Goal: Find specific page/section: Find specific page/section

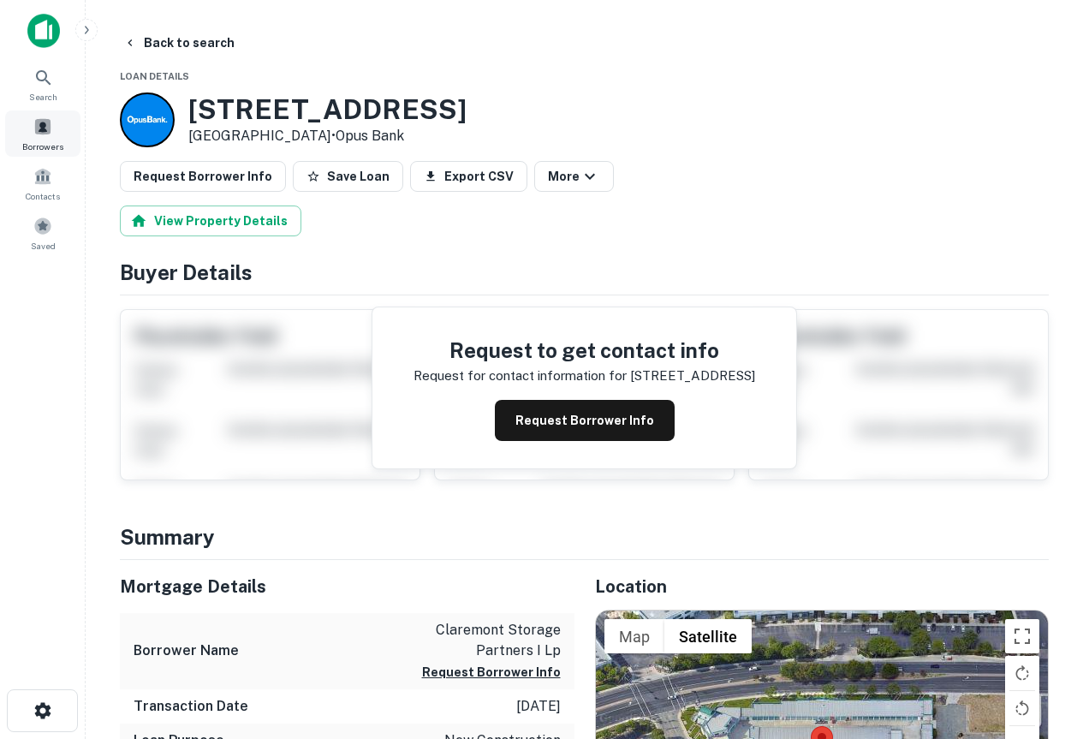
click at [42, 124] on span at bounding box center [42, 126] width 19 height 19
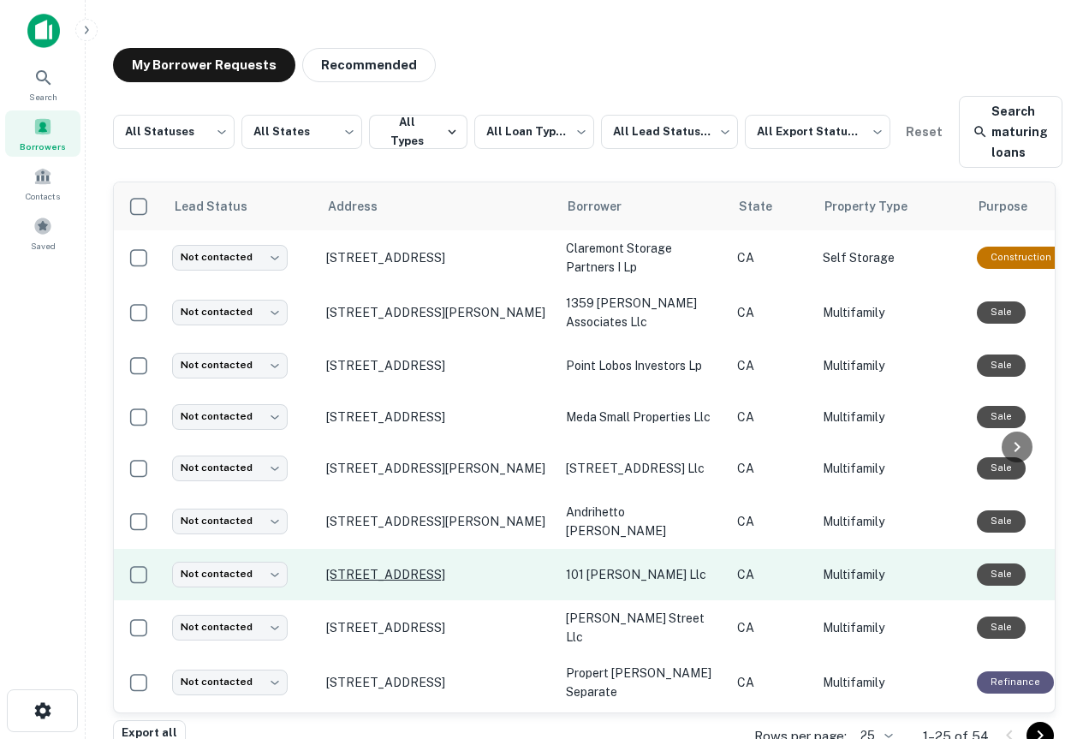
click at [458, 570] on p "1327 Lyon St San Francisco, CA 94115" at bounding box center [437, 574] width 223 height 15
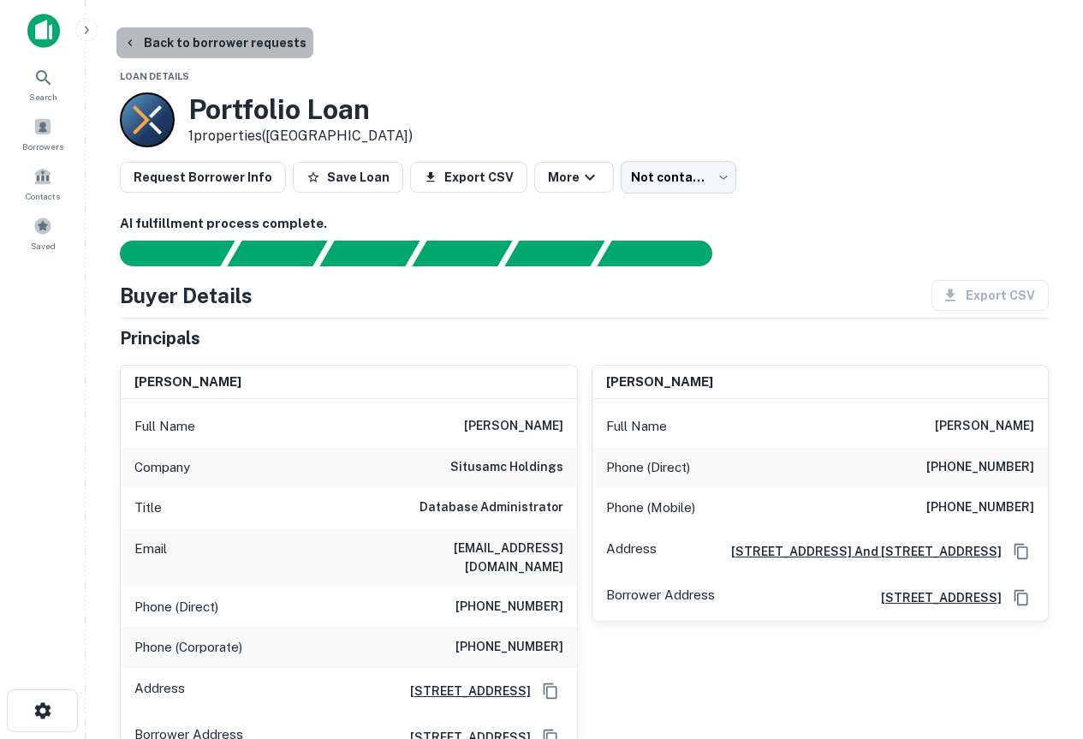
click at [221, 45] on button "Back to borrower requests" at bounding box center [214, 42] width 197 height 31
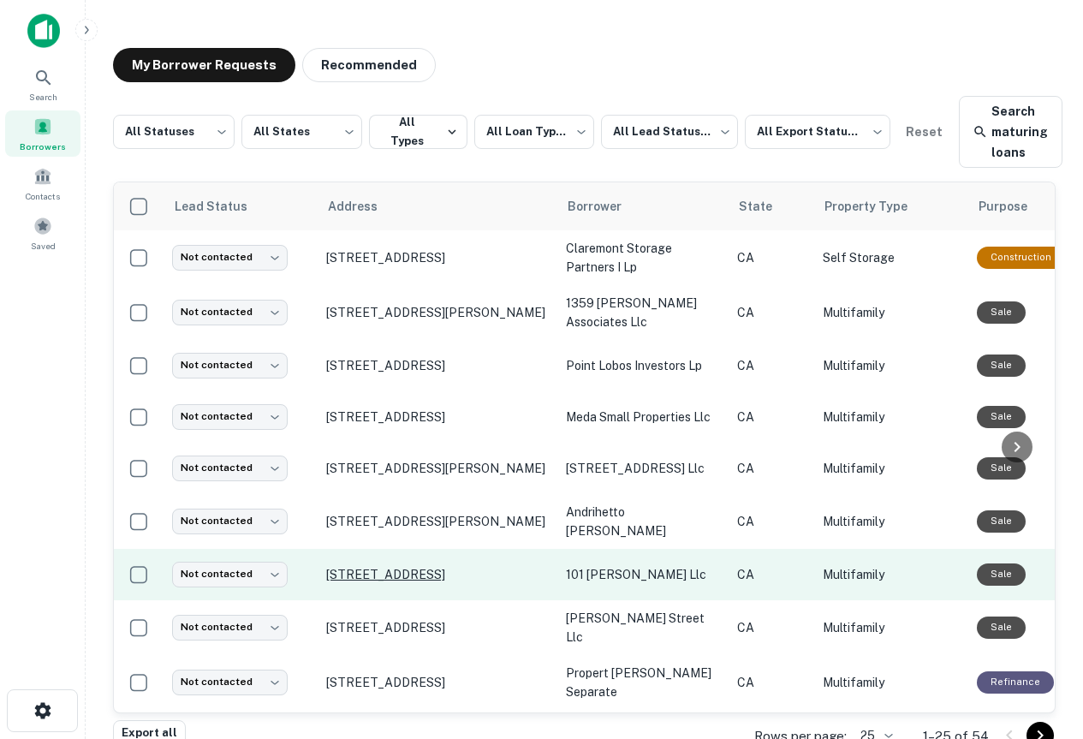
click at [372, 567] on p "1327 Lyon St San Francisco, CA 94115" at bounding box center [437, 574] width 223 height 15
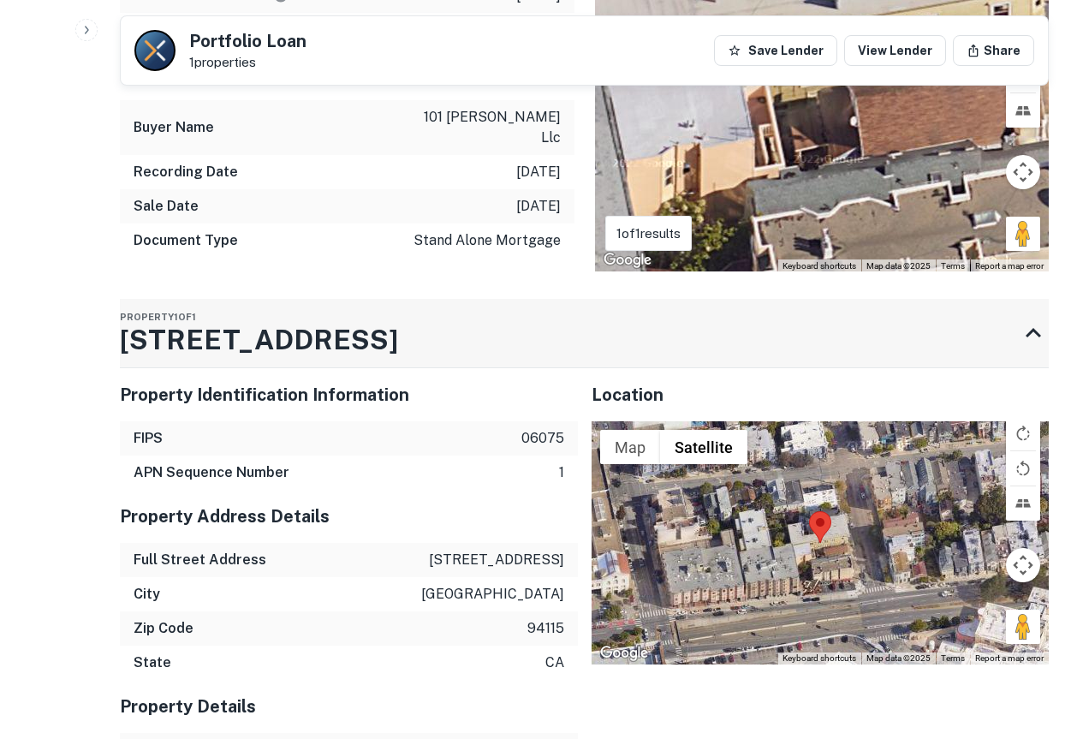
scroll to position [1370, 0]
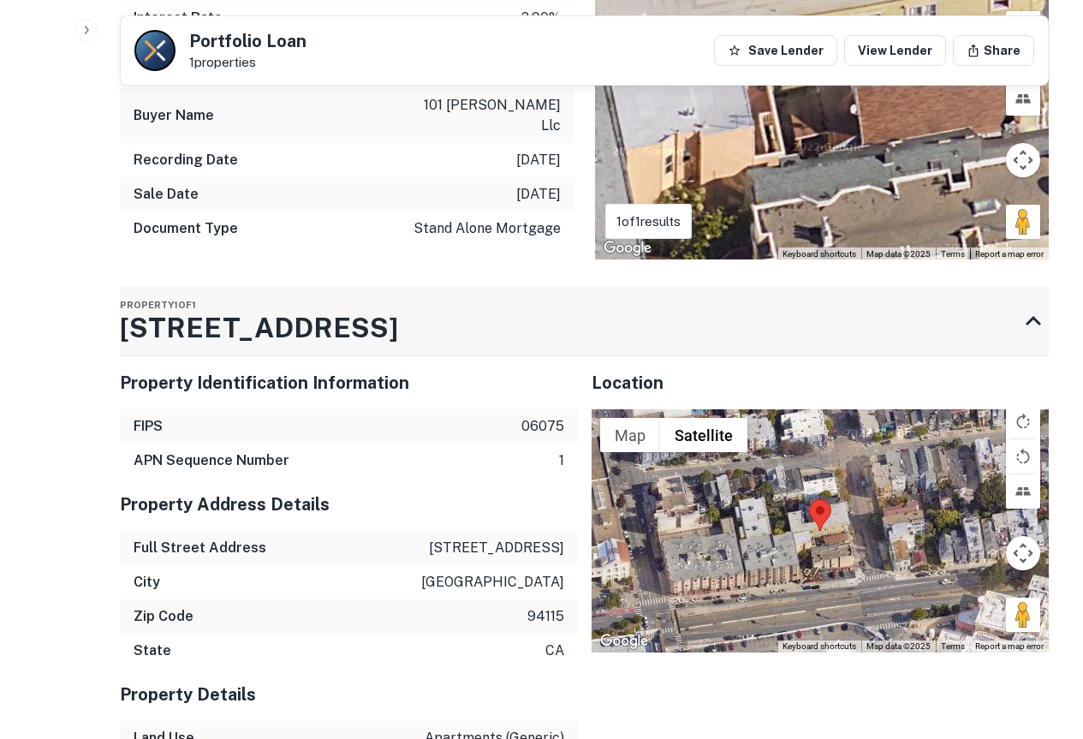
click at [225, 307] on h3 "1327 Lyon St" at bounding box center [259, 327] width 278 height 41
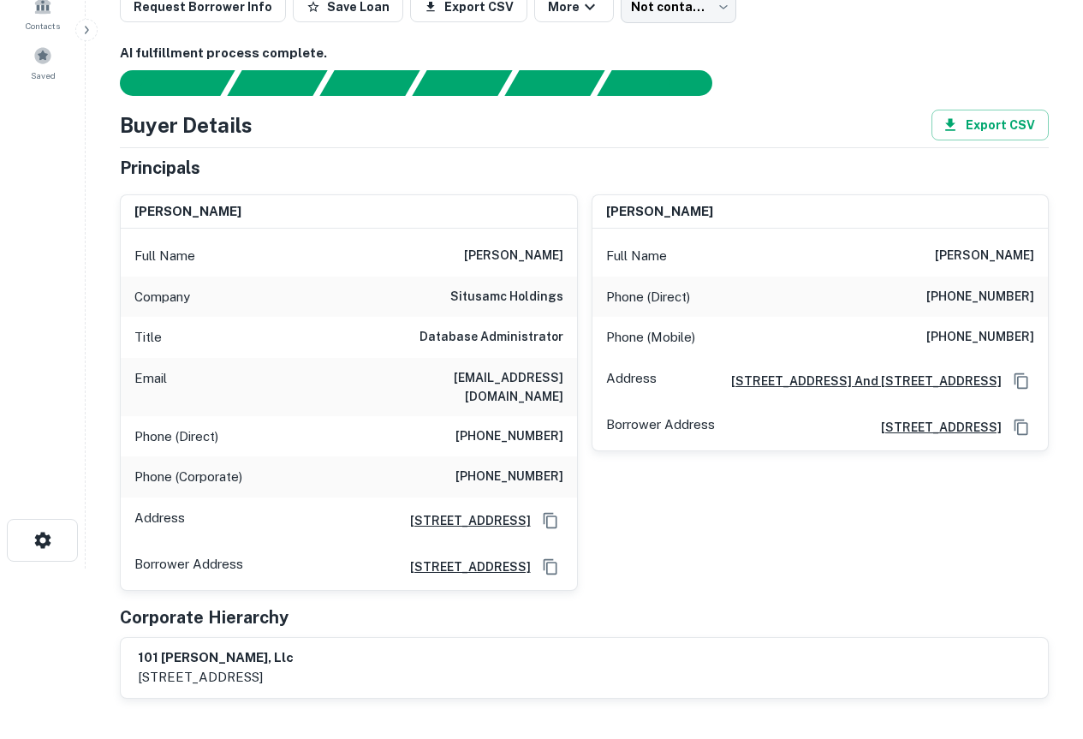
scroll to position [171, 0]
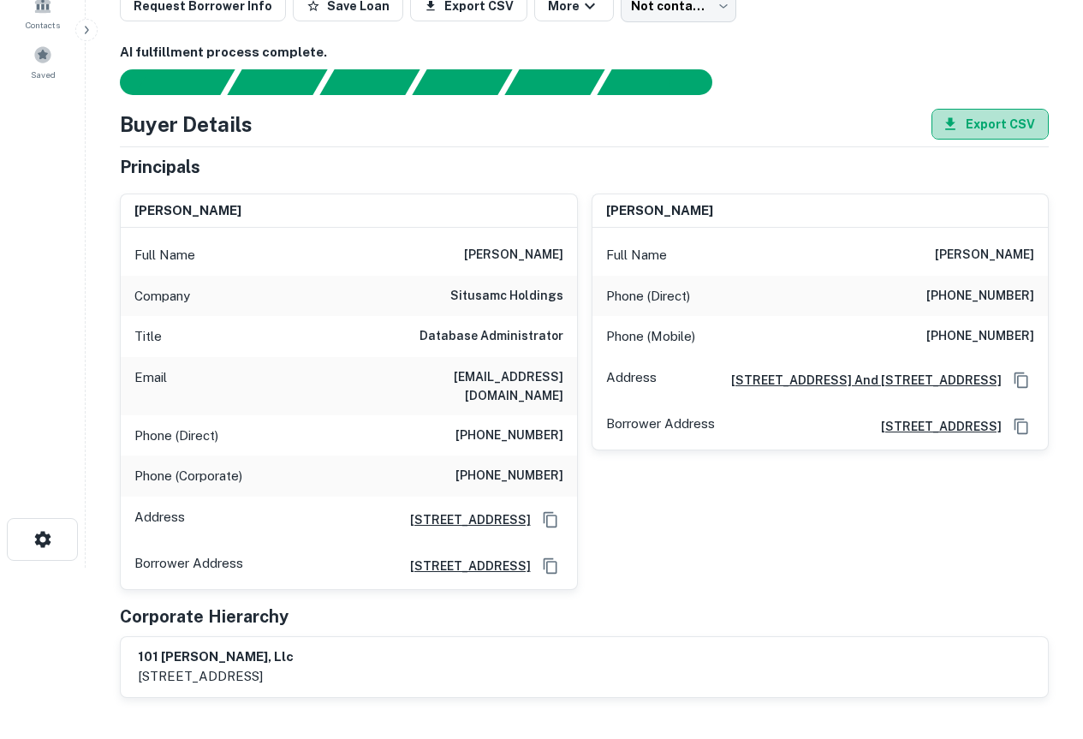
click at [985, 127] on button "Export CSV" at bounding box center [989, 124] width 117 height 31
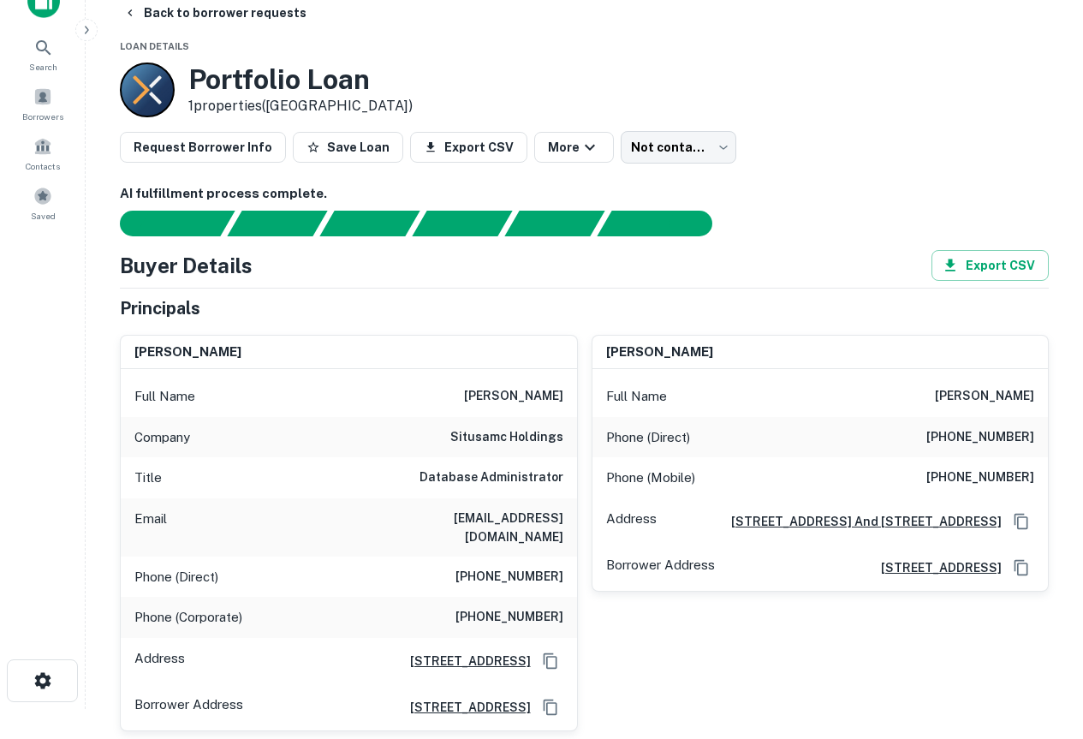
scroll to position [0, 0]
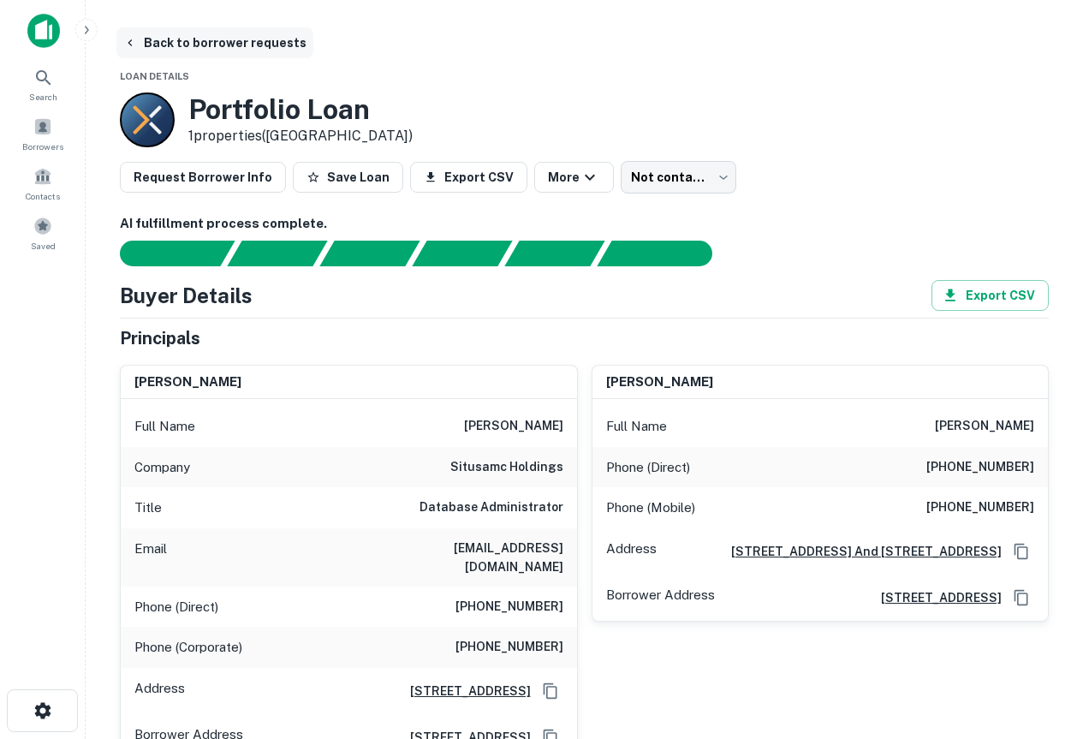
click at [241, 36] on button "Back to borrower requests" at bounding box center [214, 42] width 197 height 31
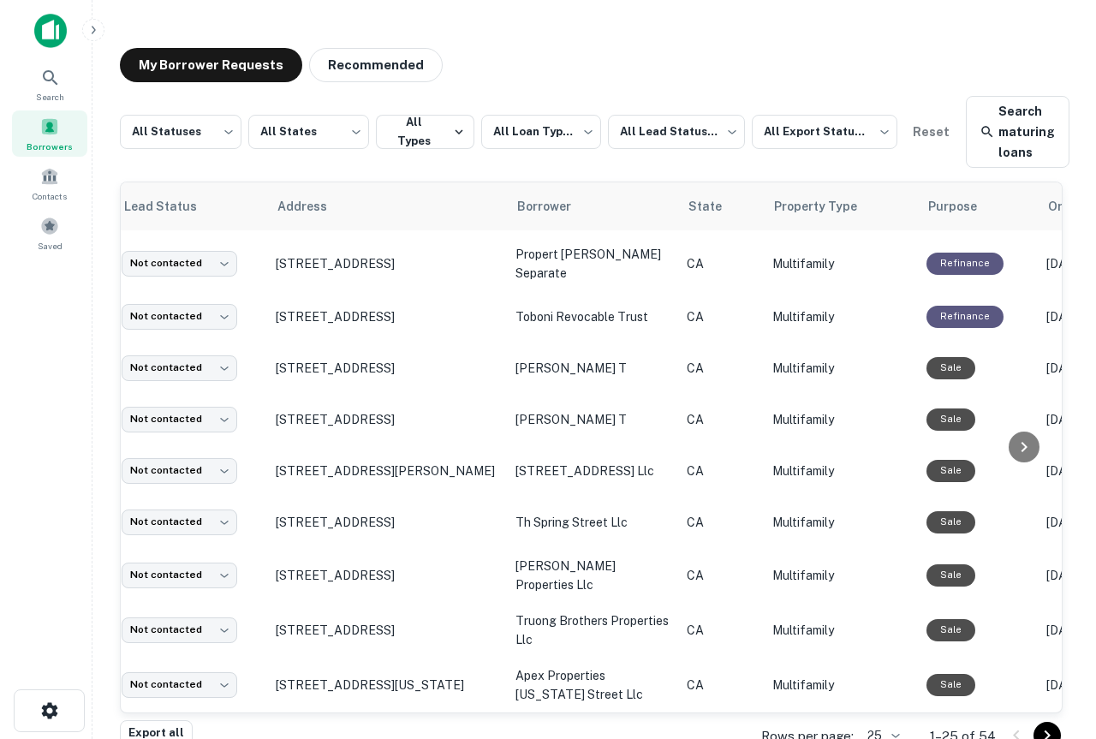
scroll to position [419, 33]
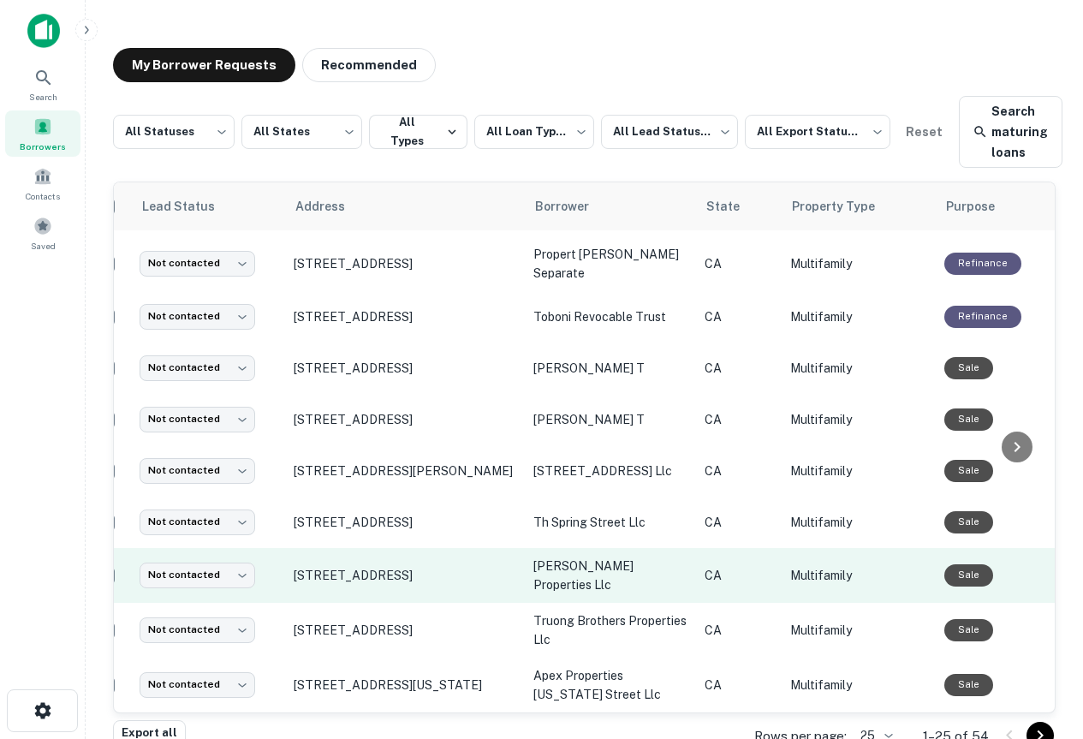
click at [560, 563] on p "[PERSON_NAME] properties llc" at bounding box center [610, 575] width 154 height 38
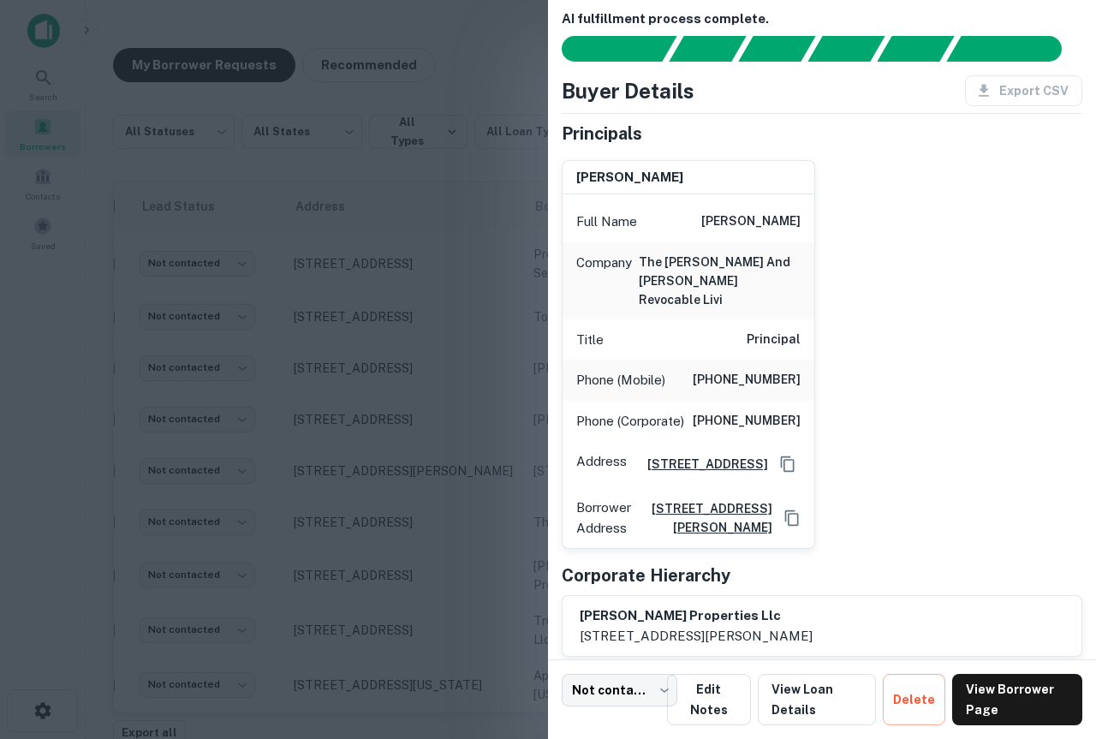
scroll to position [0, 0]
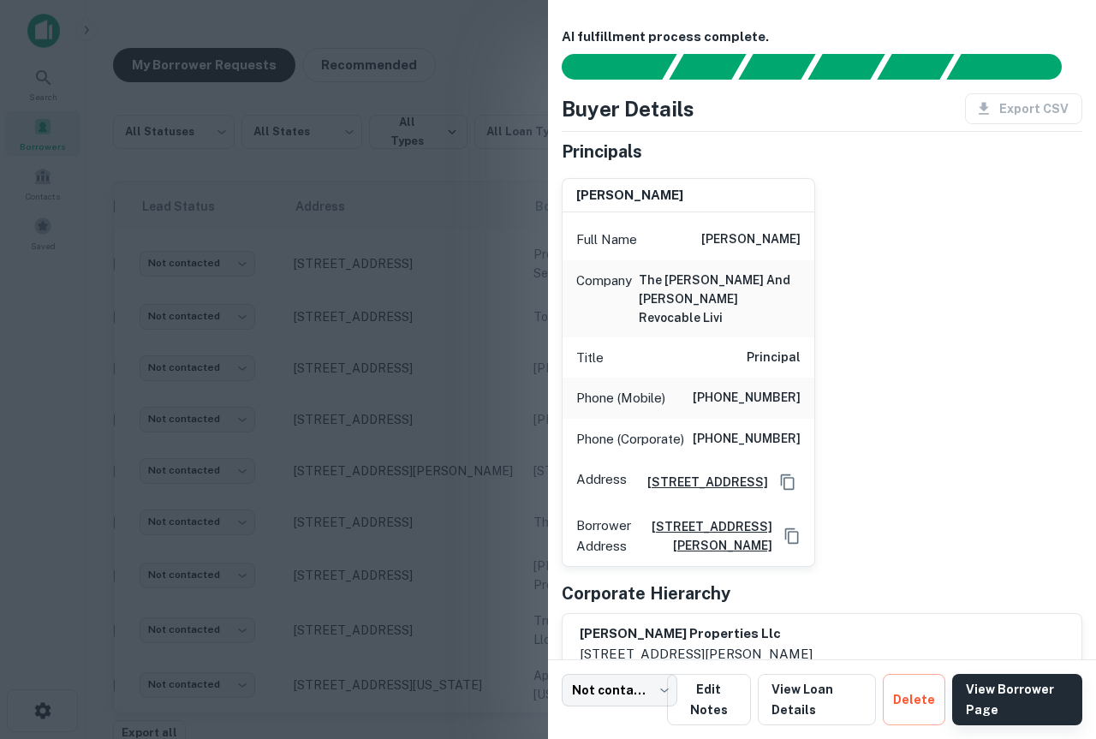
click at [1003, 687] on link "View Borrower Page" at bounding box center [1017, 699] width 130 height 51
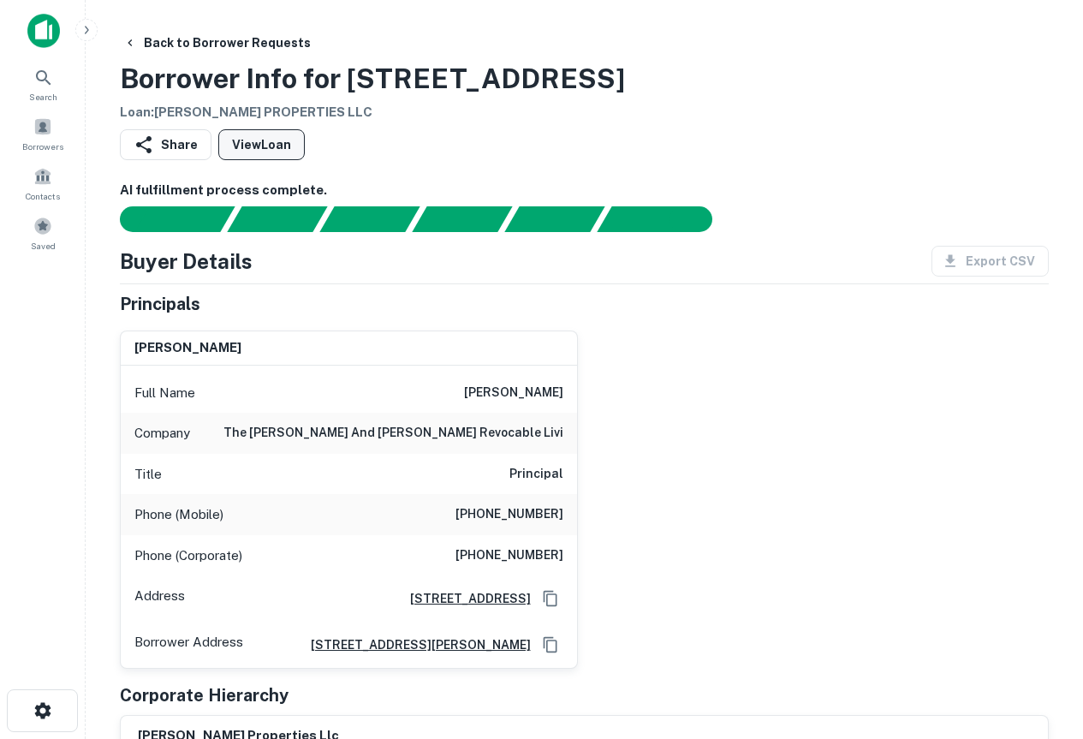
click at [244, 137] on link "View Loan" at bounding box center [261, 144] width 86 height 31
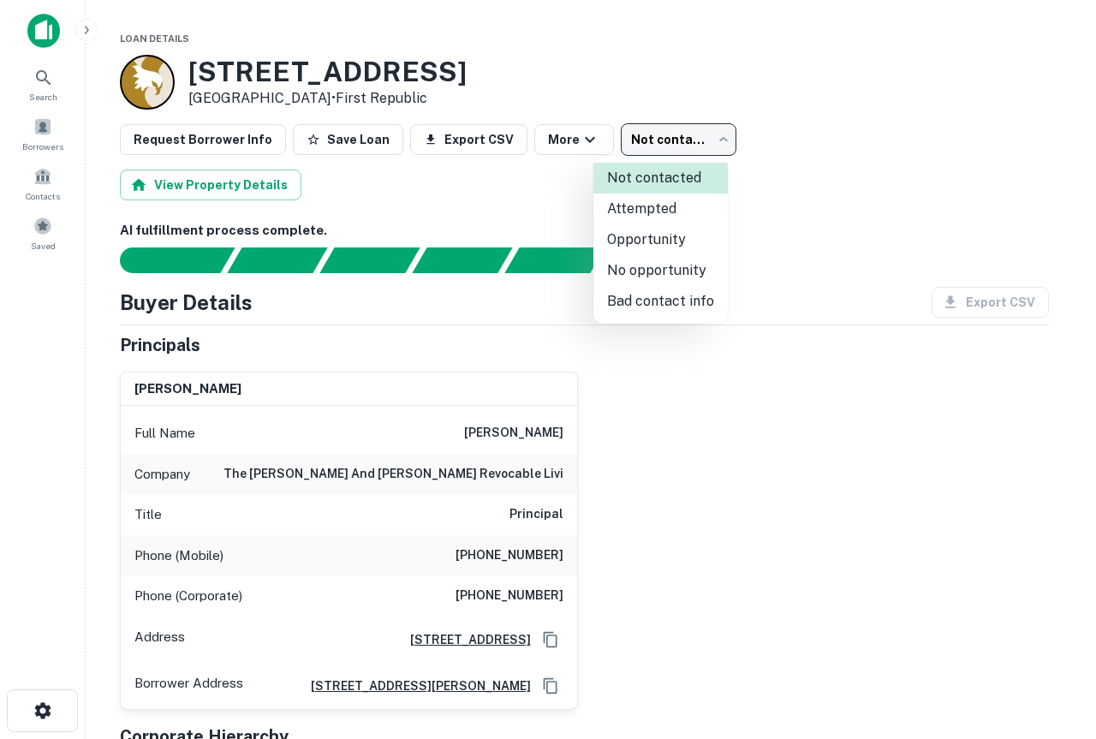
click at [646, 140] on body "Search Borrowers Contacts Saved Loan Details [STREET_ADDRESS] • First Republic …" at bounding box center [548, 369] width 1096 height 739
click at [630, 234] on li "Opportunity" at bounding box center [660, 239] width 134 height 31
type input "**********"
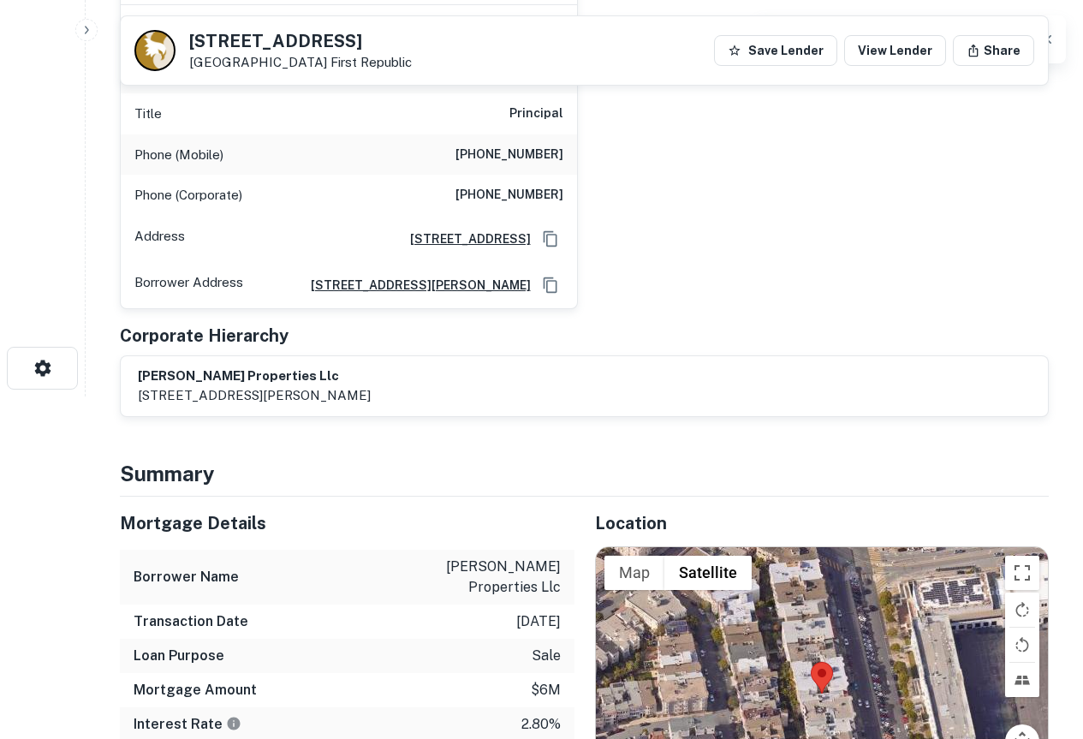
scroll to position [428, 0]
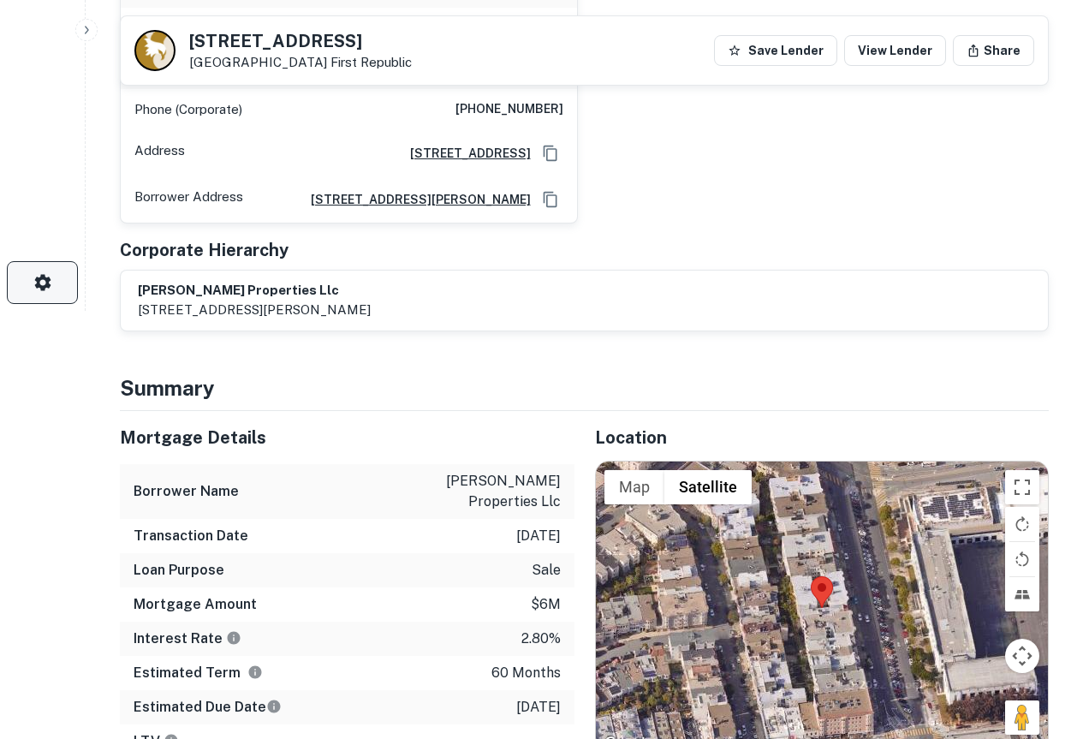
click at [49, 286] on icon "button" at bounding box center [42, 282] width 16 height 16
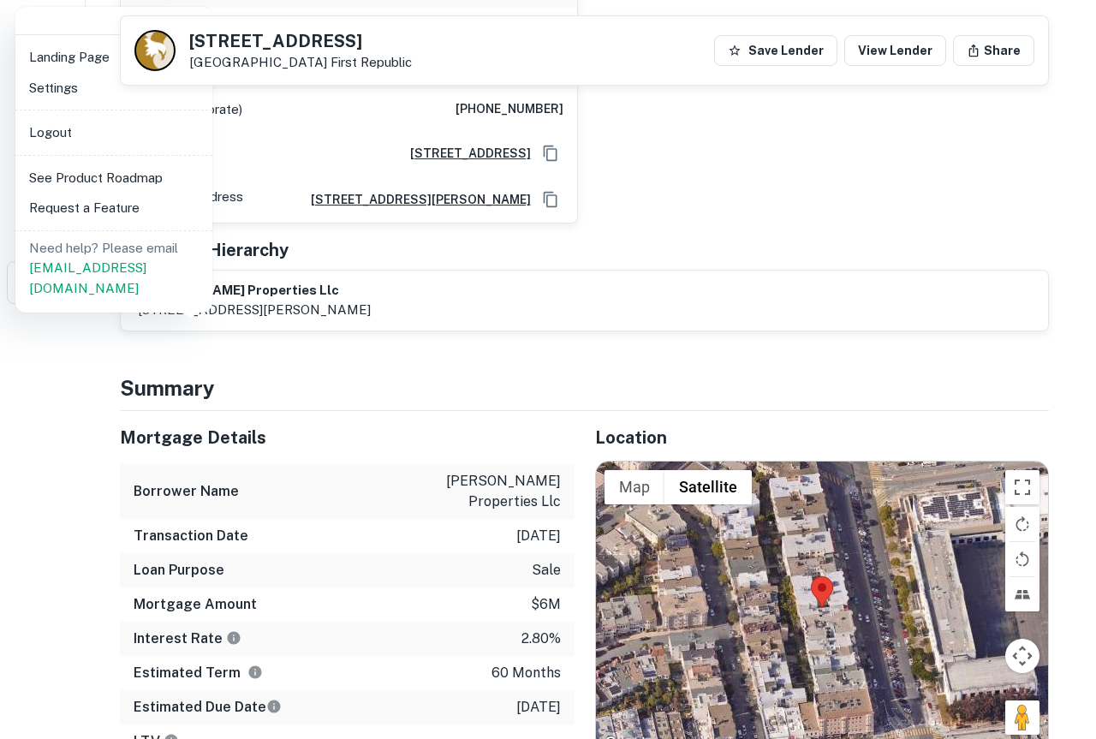
click at [743, 195] on div at bounding box center [548, 369] width 1096 height 739
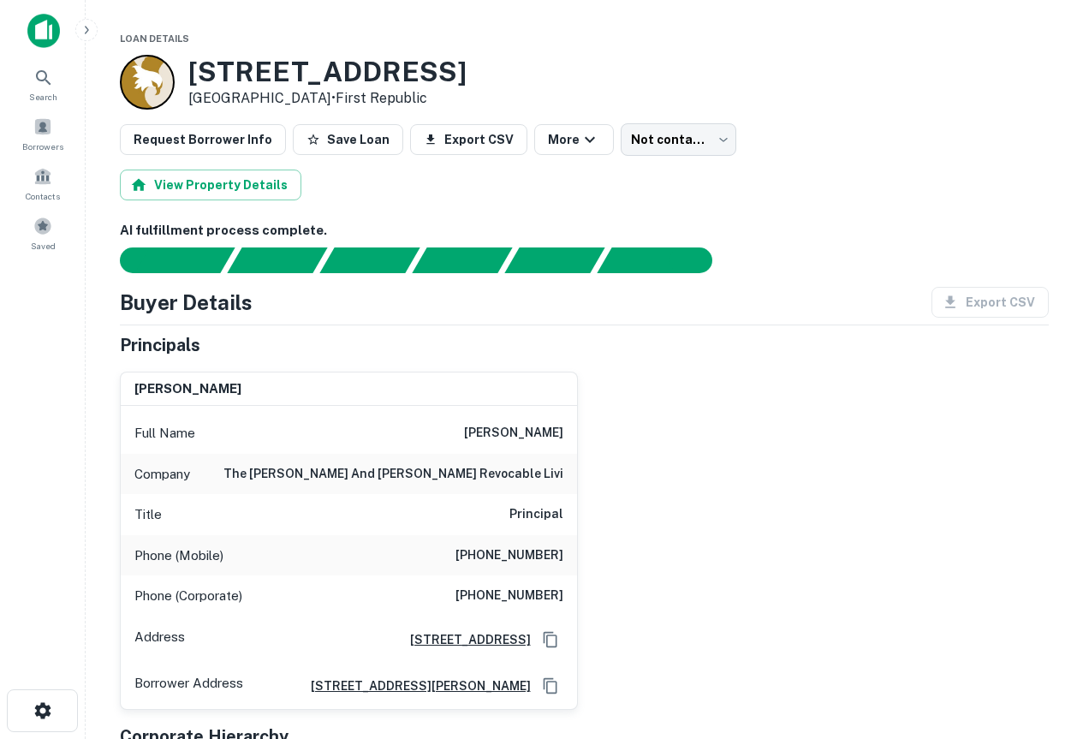
scroll to position [86, 0]
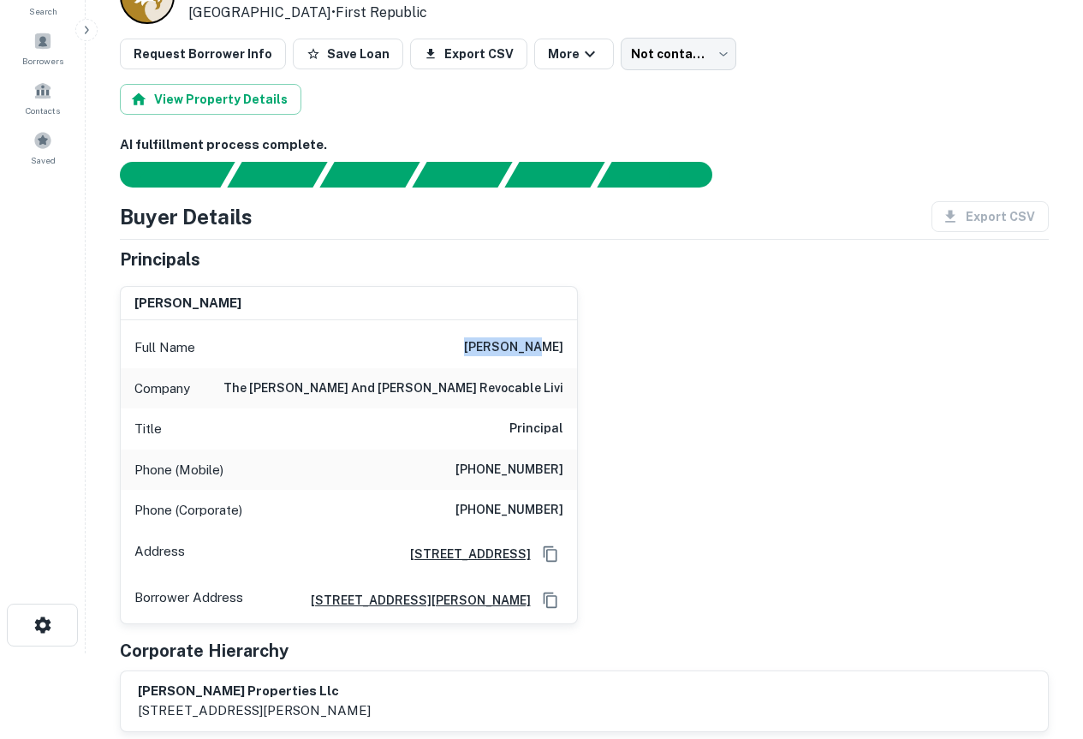
drag, startPoint x: 497, startPoint y: 345, endPoint x: 589, endPoint y: 365, distance: 93.7
click at [589, 365] on div "[PERSON_NAME] Full Name [PERSON_NAME] Company the [PERSON_NAME] and [PERSON_NAM…" at bounding box center [577, 448] width 942 height 352
